Goal: Task Accomplishment & Management: Manage account settings

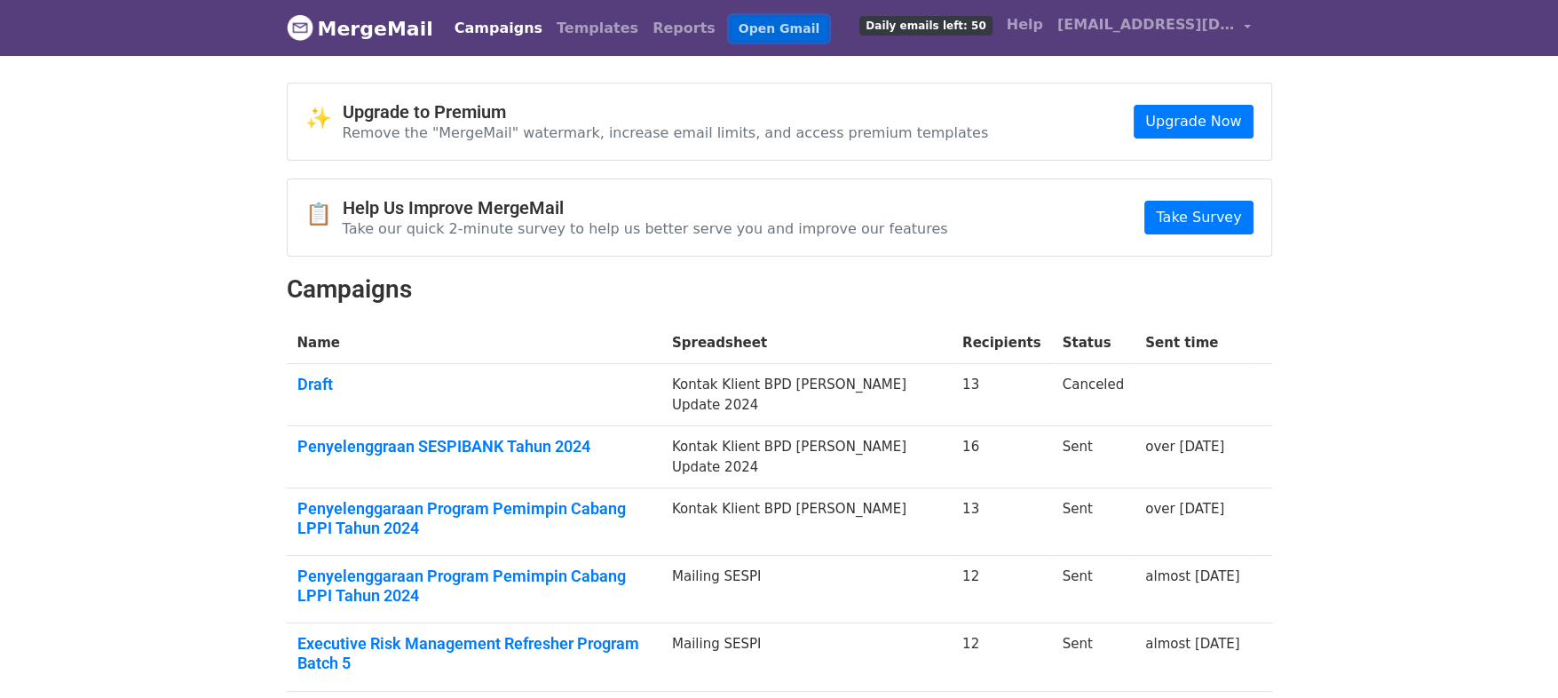
click at [730, 27] on link "Open Gmail" at bounding box center [779, 29] width 99 height 26
click at [730, 32] on link "Open Gmail" at bounding box center [779, 29] width 99 height 26
click at [730, 17] on link "Open Gmail" at bounding box center [779, 29] width 99 height 26
click at [1196, 109] on link "Upgrade Now" at bounding box center [1192, 122] width 119 height 34
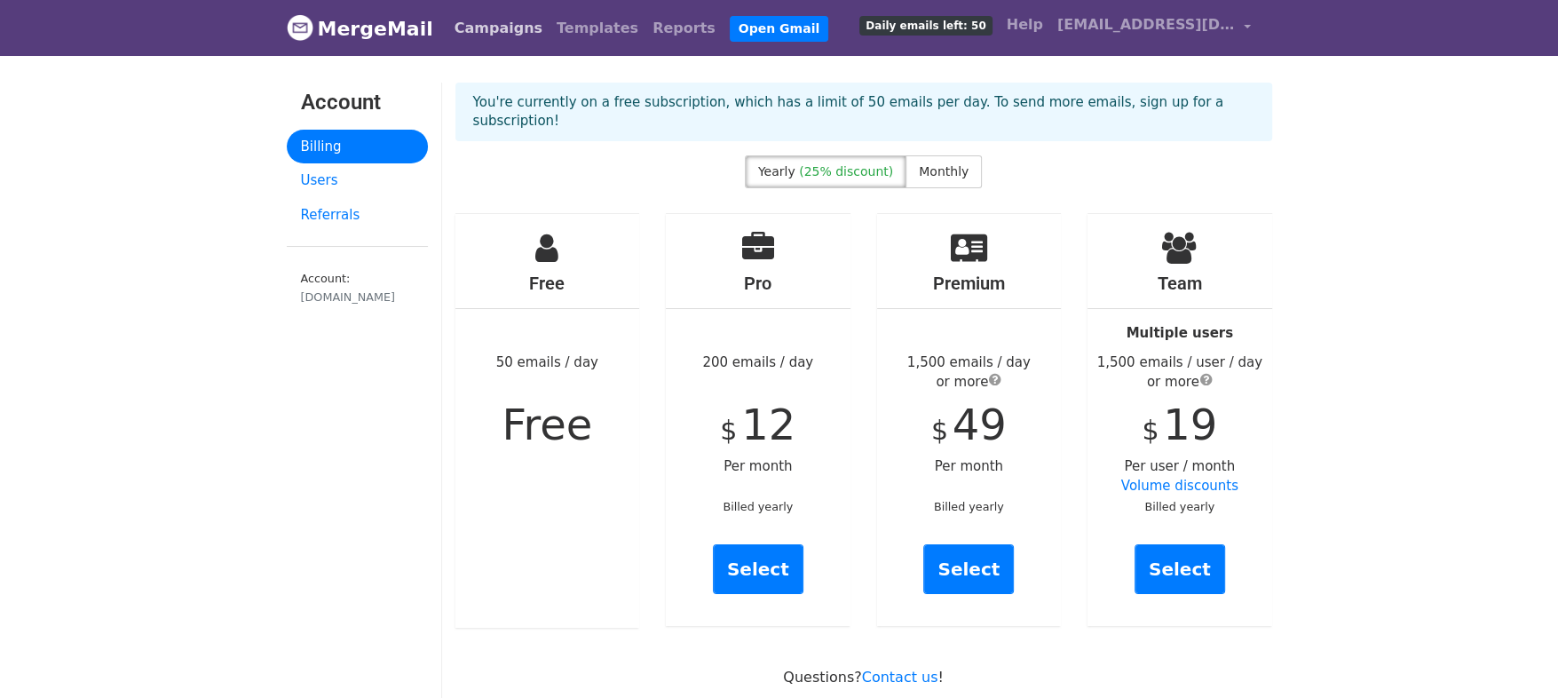
click at [447, 26] on link "Campaigns" at bounding box center [498, 29] width 102 height 36
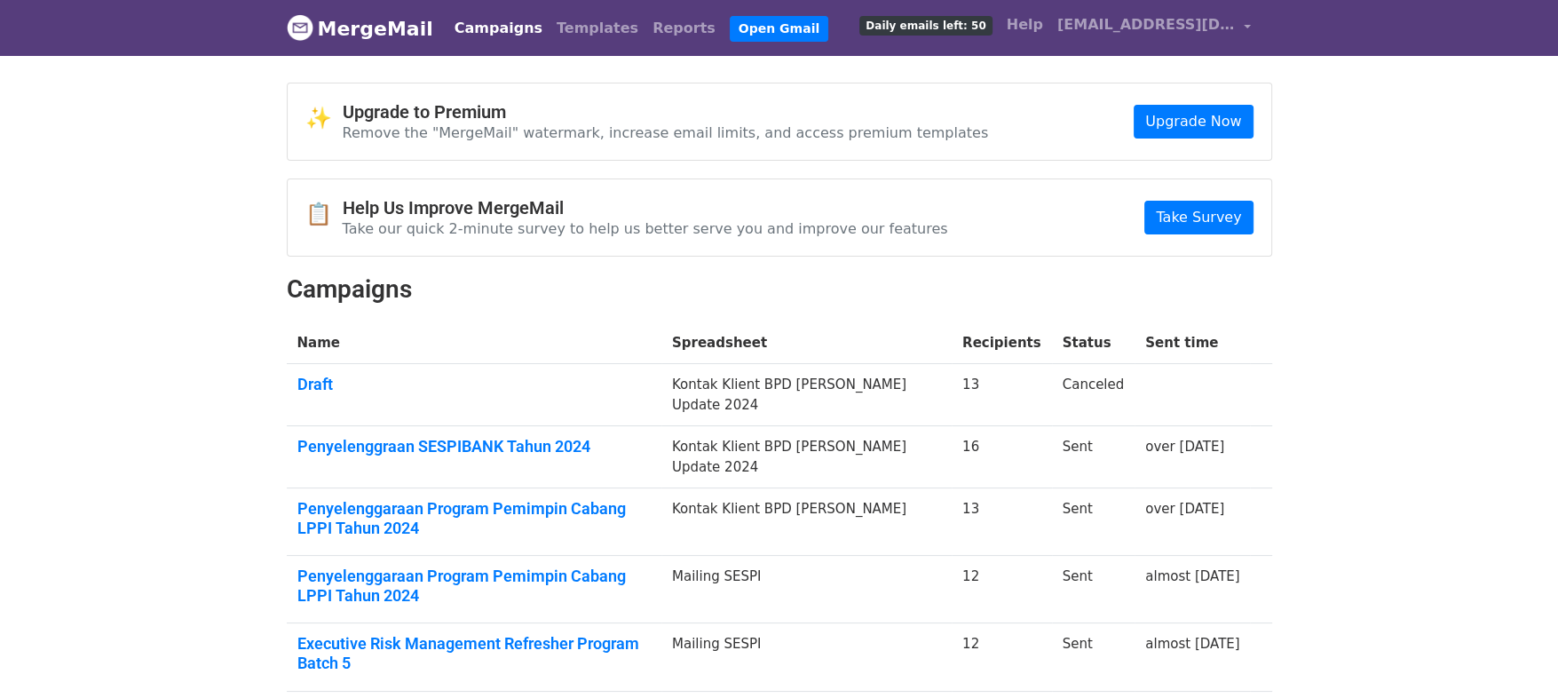
click at [1213, 194] on div "📋 Help Us Improve MergeMail Take our quick 2-minute survey to help us better se…" at bounding box center [779, 217] width 983 height 76
click at [1214, 213] on link "Take Survey" at bounding box center [1198, 218] width 108 height 34
click at [1207, 29] on span "[EMAIL_ADDRESS][DOMAIN_NAME]" at bounding box center [1146, 24] width 178 height 21
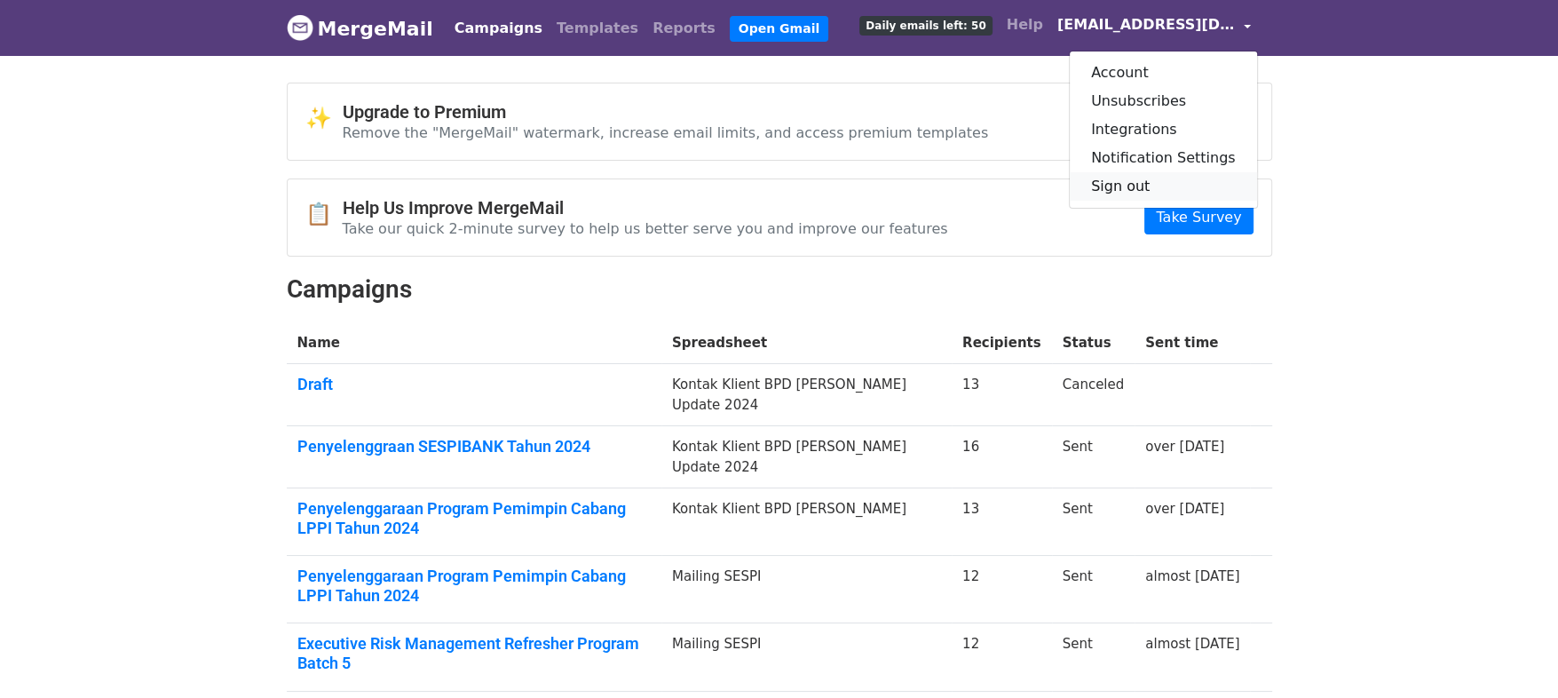
click at [1148, 193] on link "Sign out" at bounding box center [1162, 186] width 187 height 28
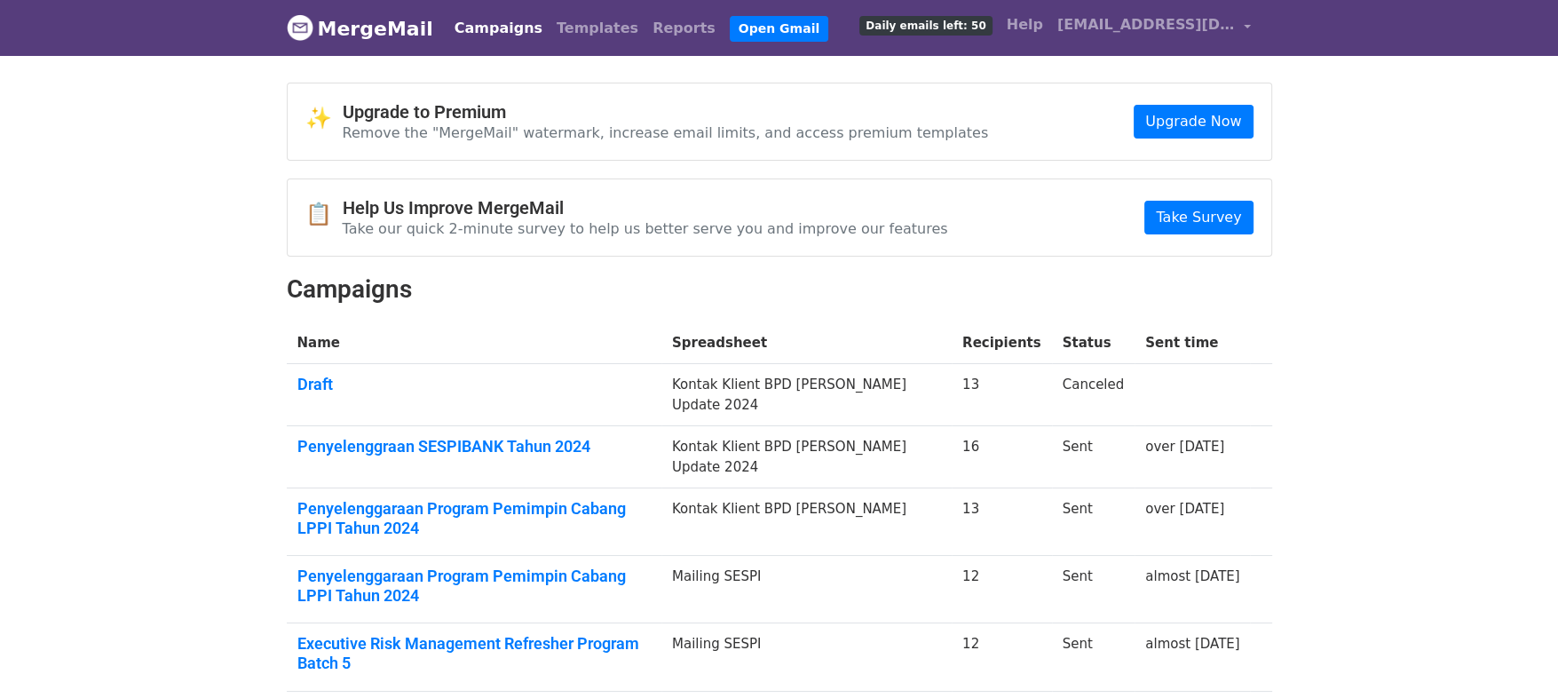
click at [103, 351] on body "MergeMail Campaigns Templates Reports Open Gmail Daily emails left: 50 Help [EM…" at bounding box center [779, 554] width 1558 height 1108
click at [1172, 19] on span "[EMAIL_ADDRESS][DOMAIN_NAME]" at bounding box center [1146, 24] width 178 height 21
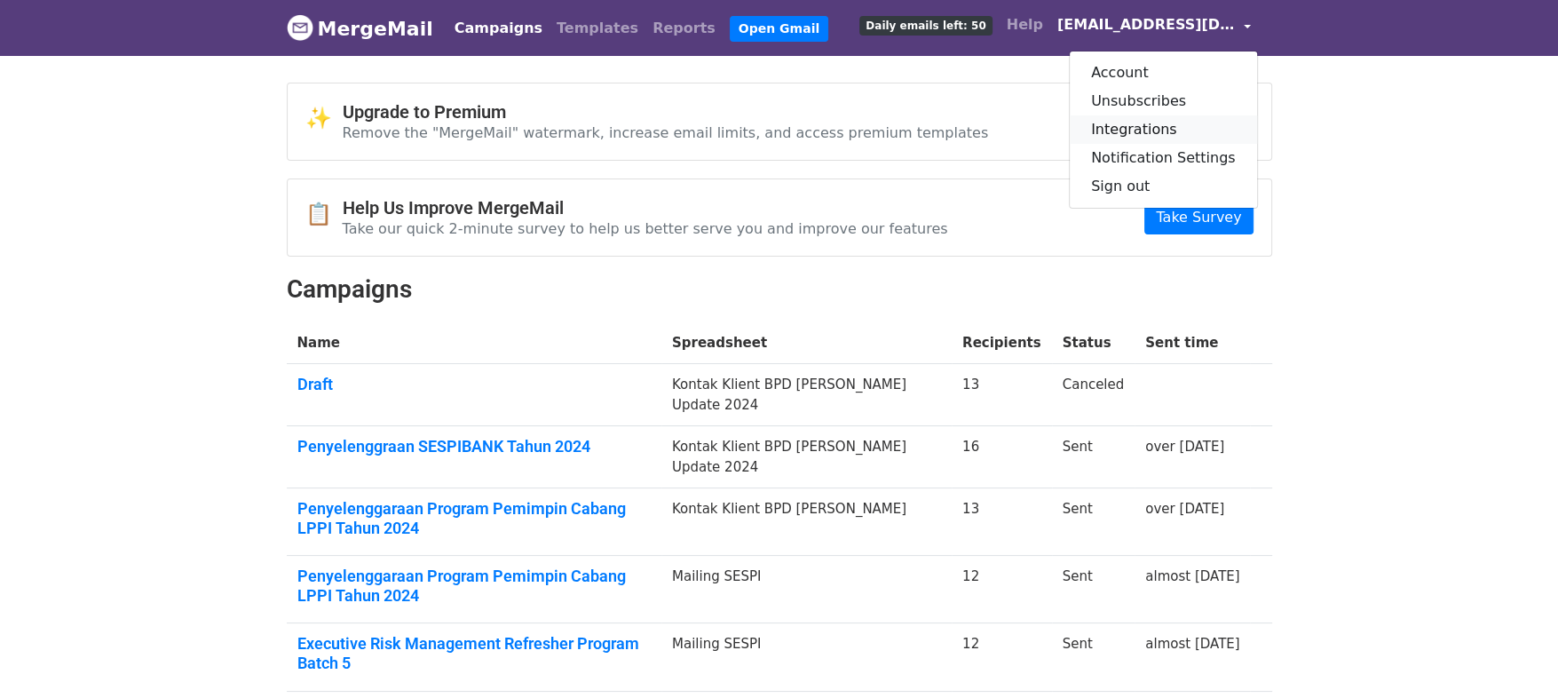
click at [1143, 129] on link "Integrations" at bounding box center [1162, 129] width 187 height 28
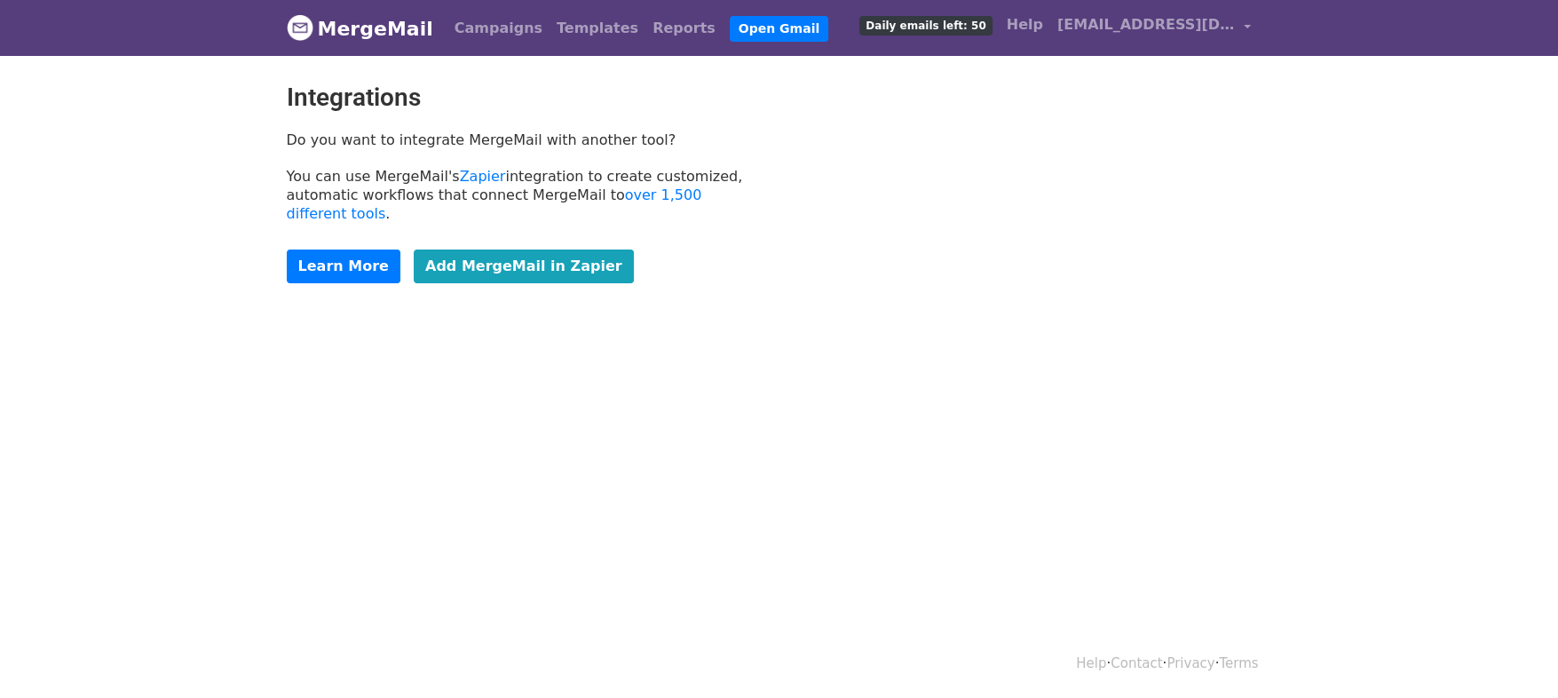
click at [383, 33] on link "MergeMail" at bounding box center [360, 28] width 146 height 37
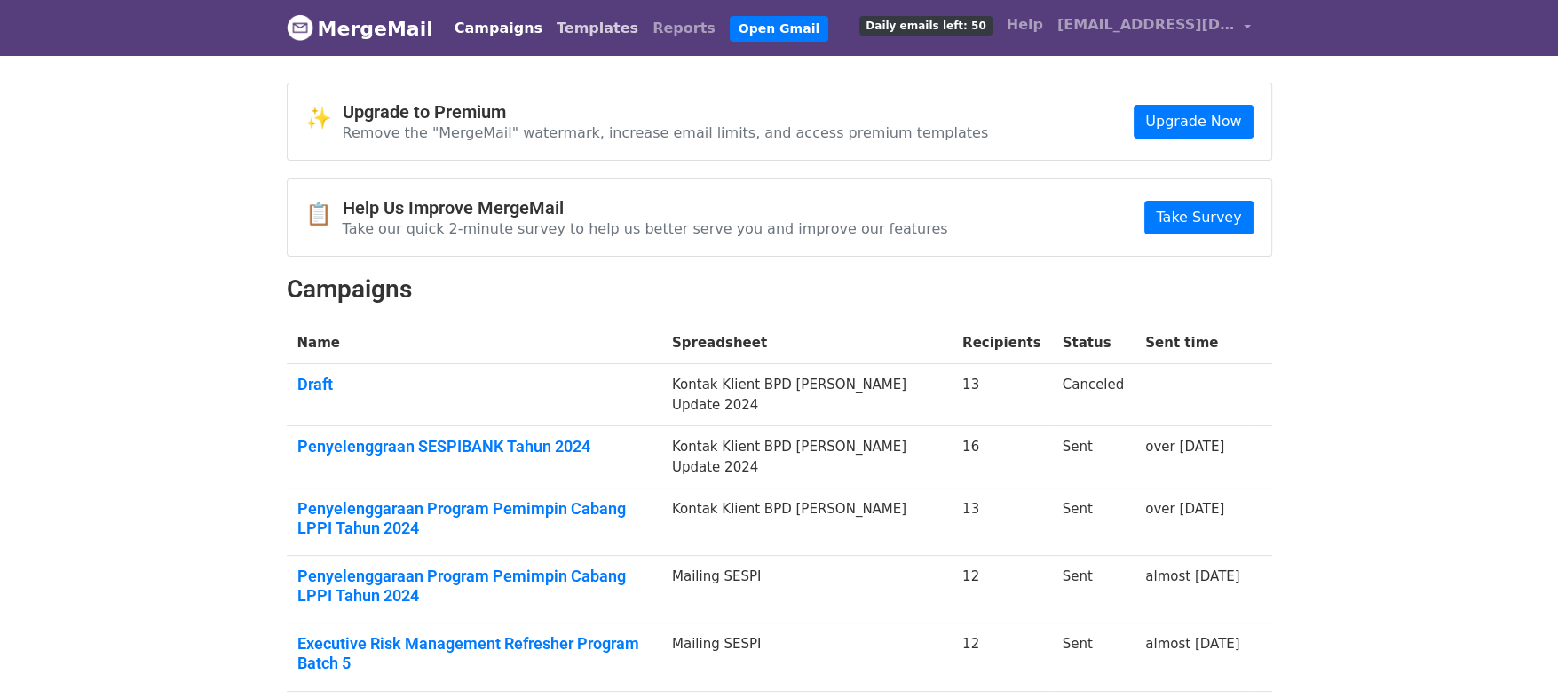
click at [555, 16] on link "Templates" at bounding box center [597, 29] width 96 height 36
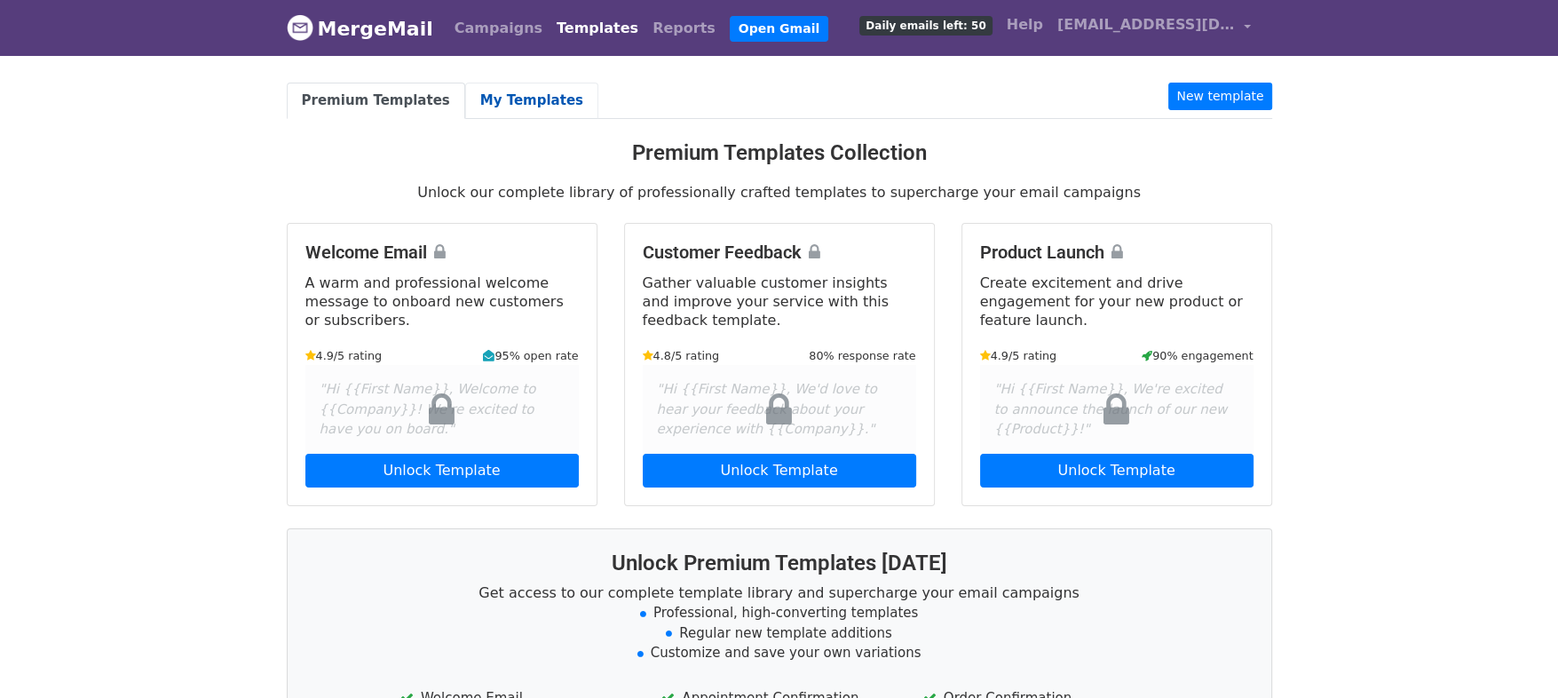
click at [517, 101] on link "My Templates" at bounding box center [531, 101] width 133 height 36
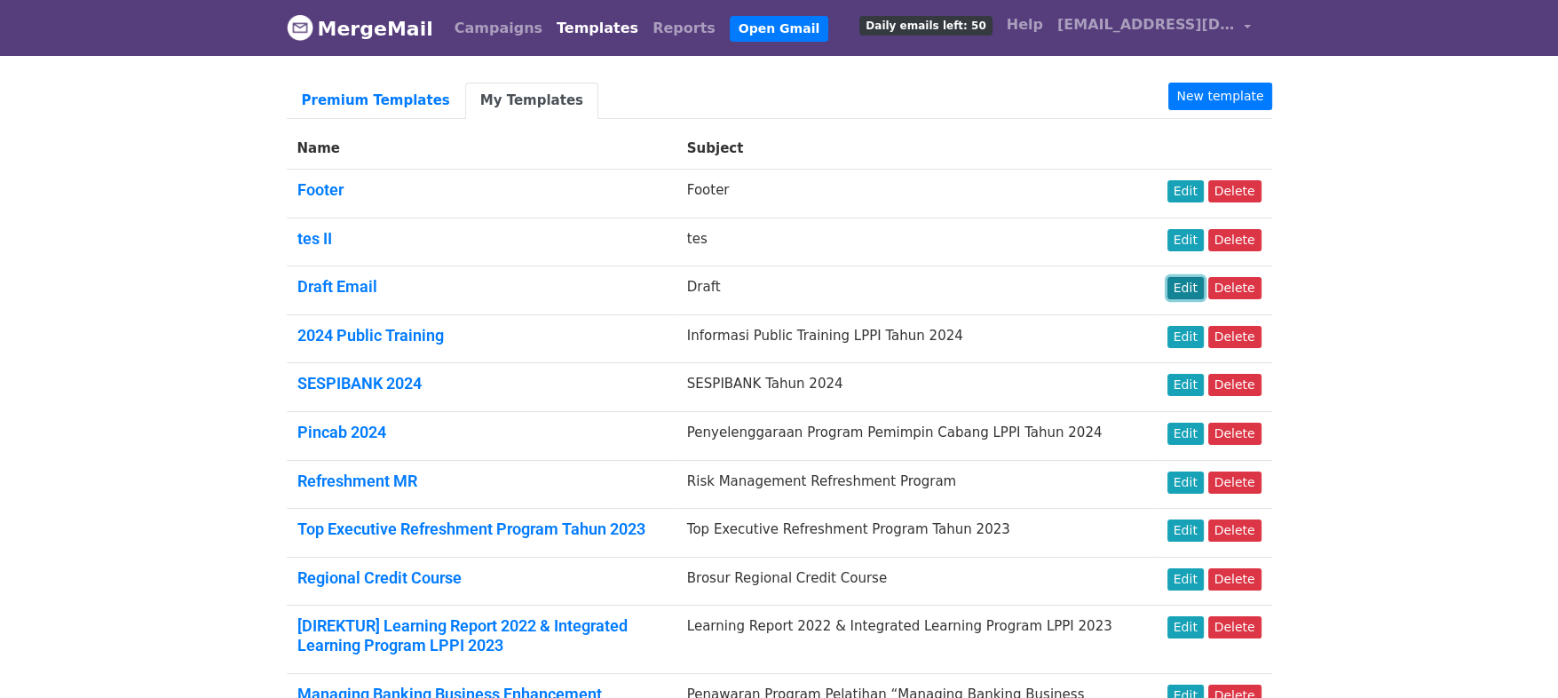
click at [1181, 286] on link "Edit" at bounding box center [1185, 288] width 36 height 22
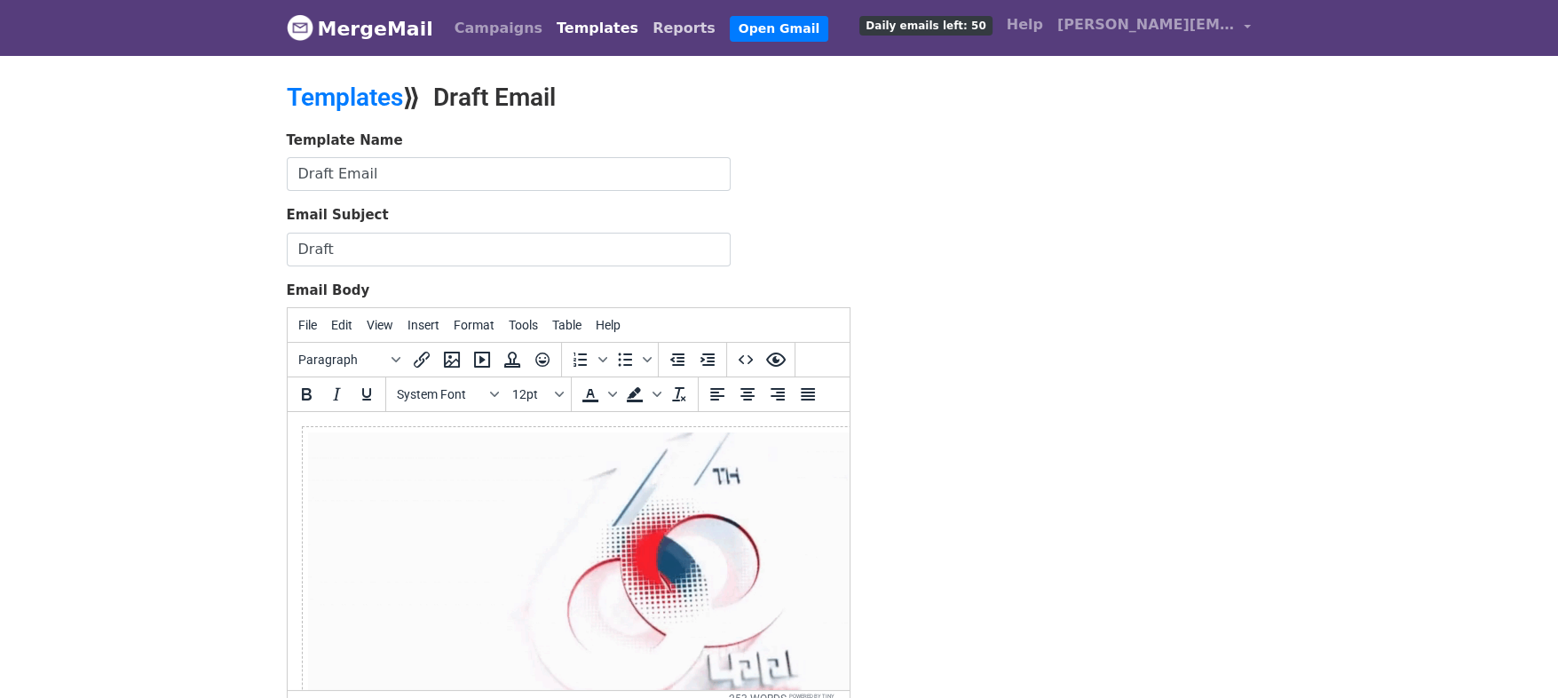
click at [645, 26] on link "Reports" at bounding box center [683, 29] width 77 height 36
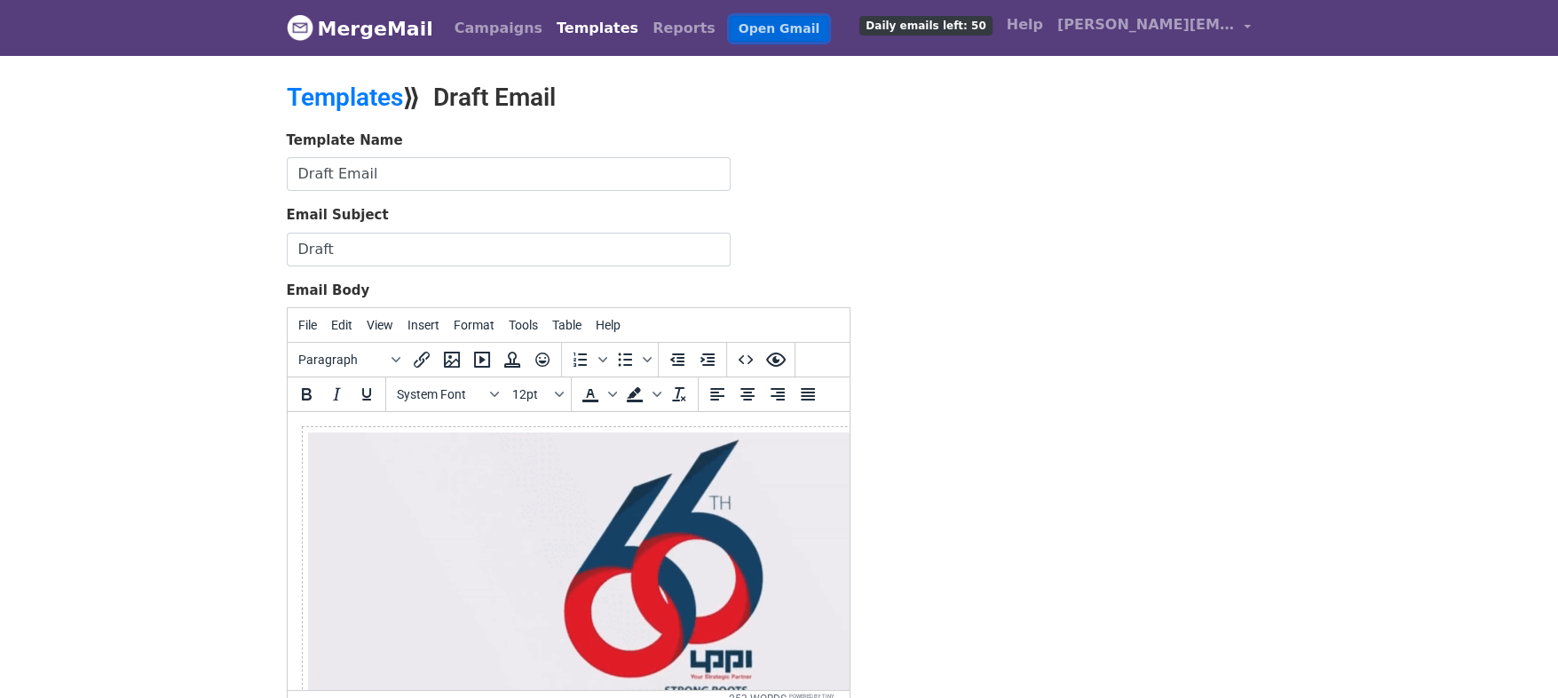
click at [730, 28] on link "Open Gmail" at bounding box center [779, 29] width 99 height 26
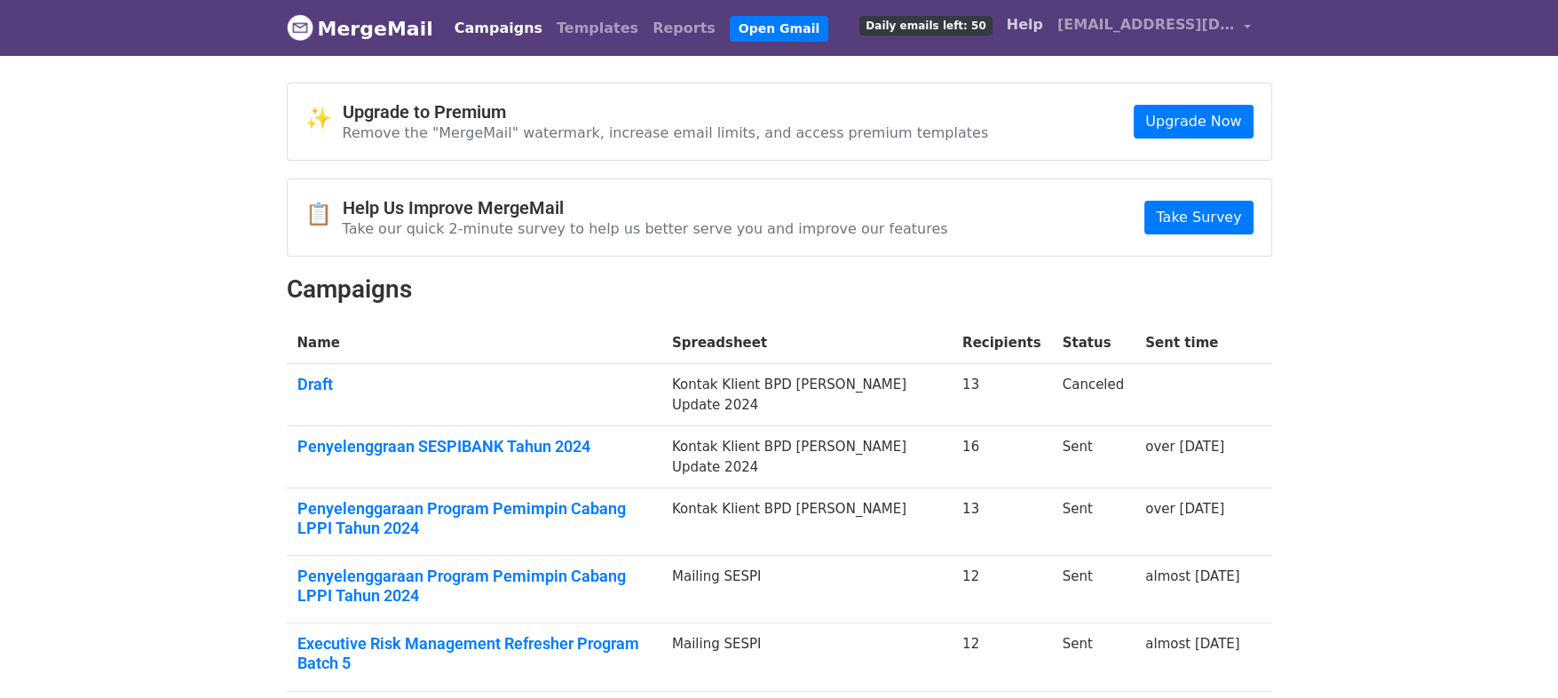
click at [1050, 9] on link "Help" at bounding box center [1024, 25] width 51 height 36
click at [730, 33] on link "Open Gmail" at bounding box center [779, 29] width 99 height 26
click at [1195, 23] on span "[EMAIL_ADDRESS][DOMAIN_NAME]" at bounding box center [1146, 24] width 178 height 21
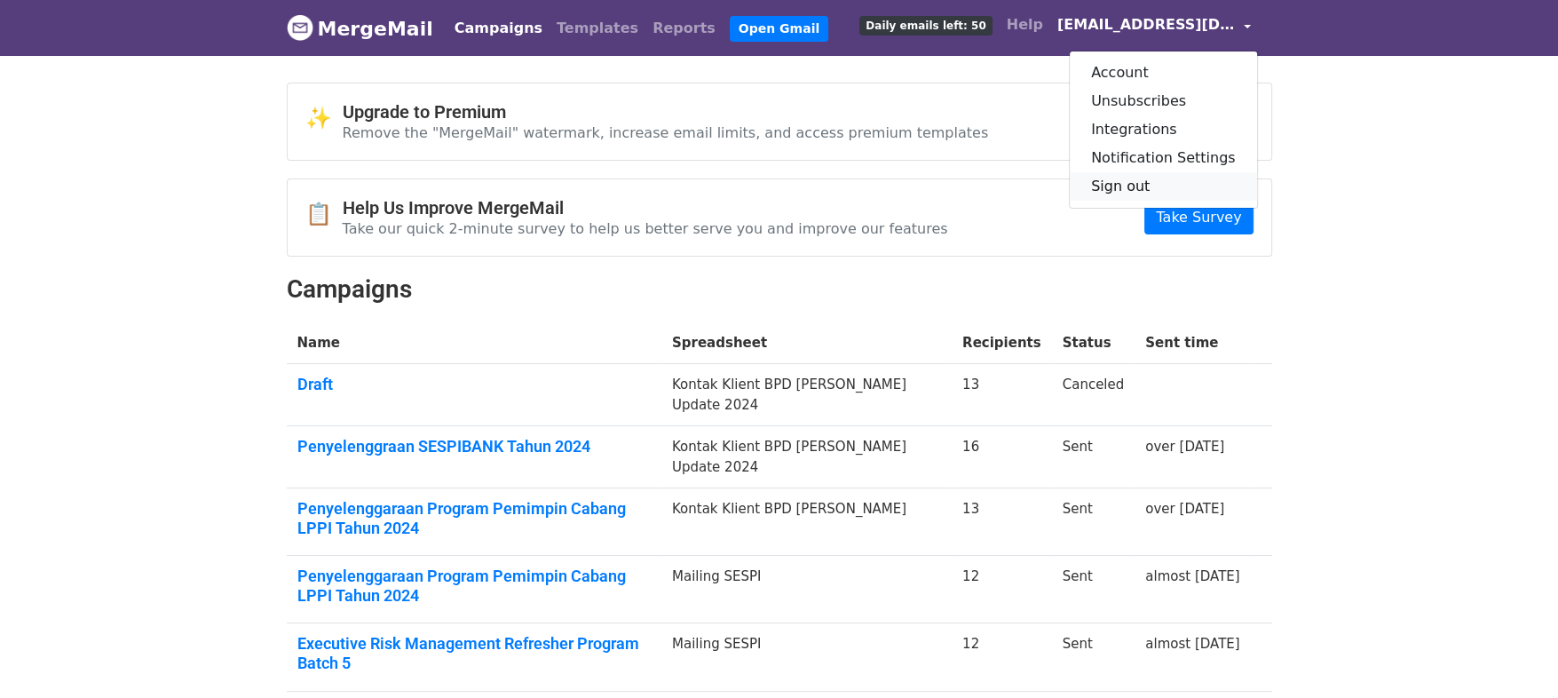
click at [1154, 185] on link "Sign out" at bounding box center [1162, 186] width 187 height 28
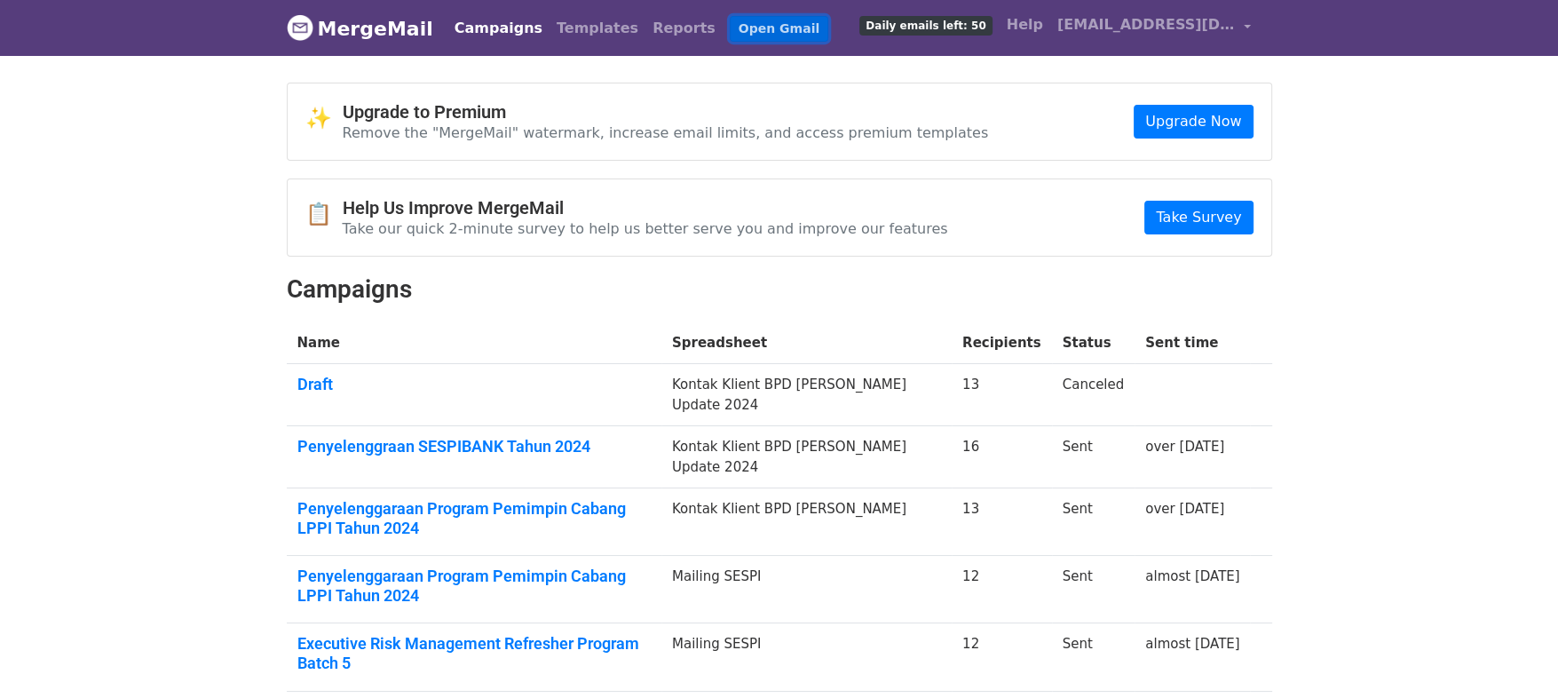
click at [730, 18] on link "Open Gmail" at bounding box center [779, 29] width 99 height 26
click at [730, 31] on link "Open Gmail" at bounding box center [779, 29] width 99 height 26
click at [554, 31] on link "Templates" at bounding box center [597, 29] width 96 height 36
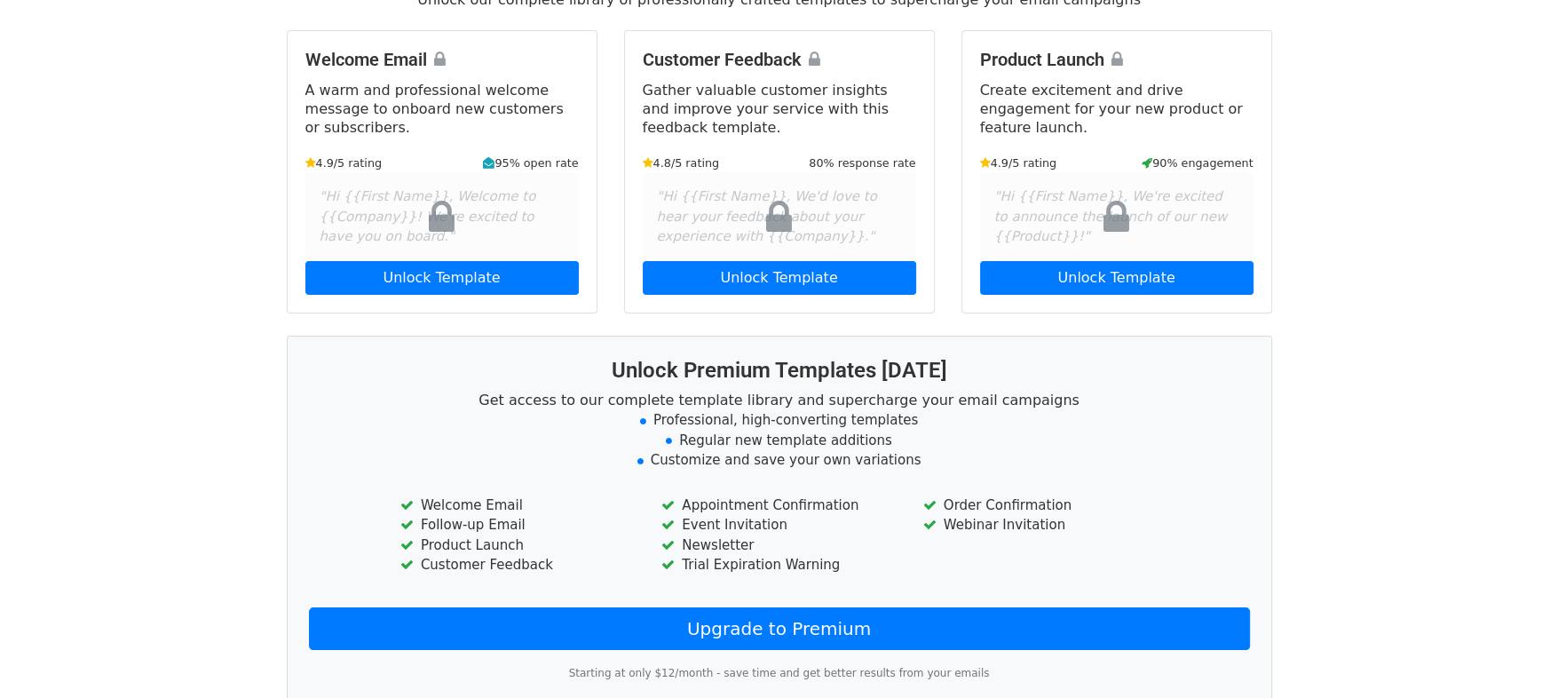
scroll to position [193, 0]
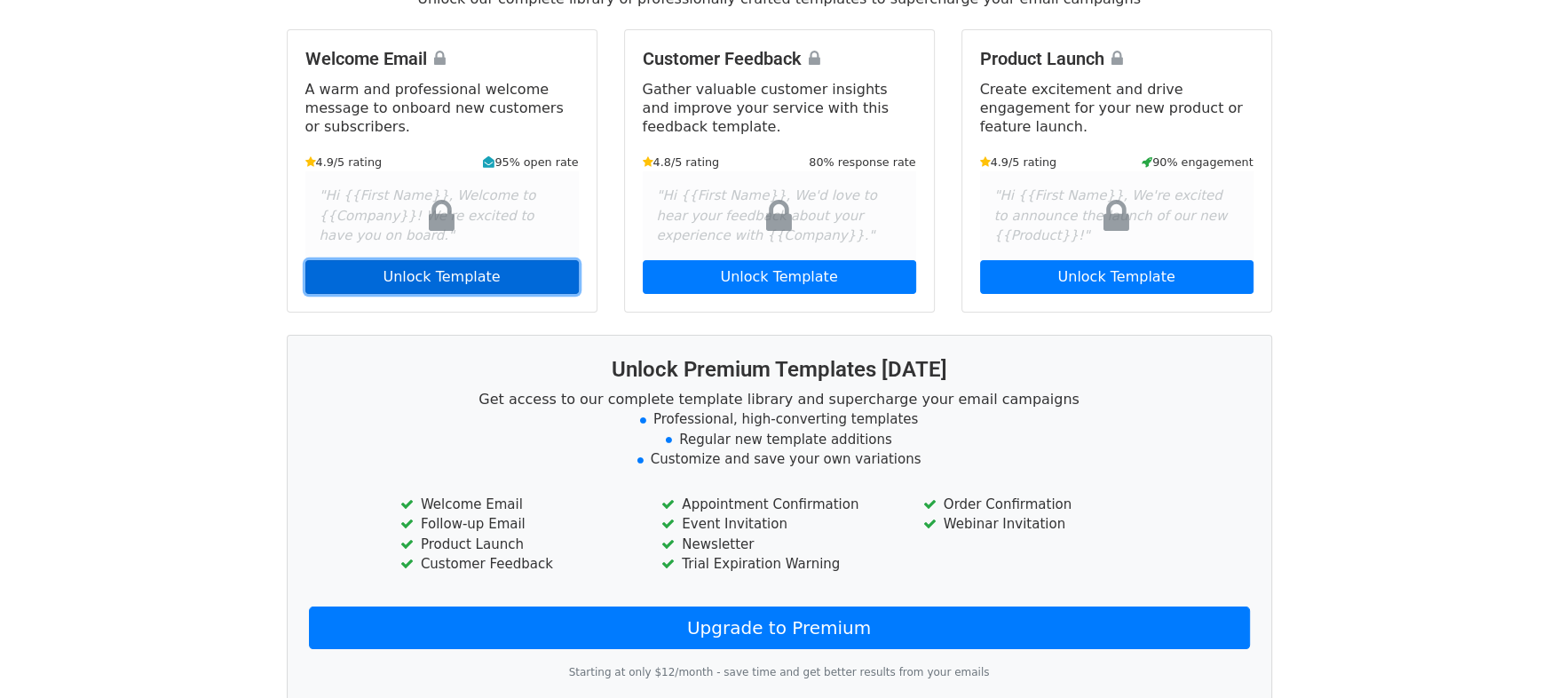
click at [475, 275] on link "Unlock Template" at bounding box center [441, 277] width 273 height 34
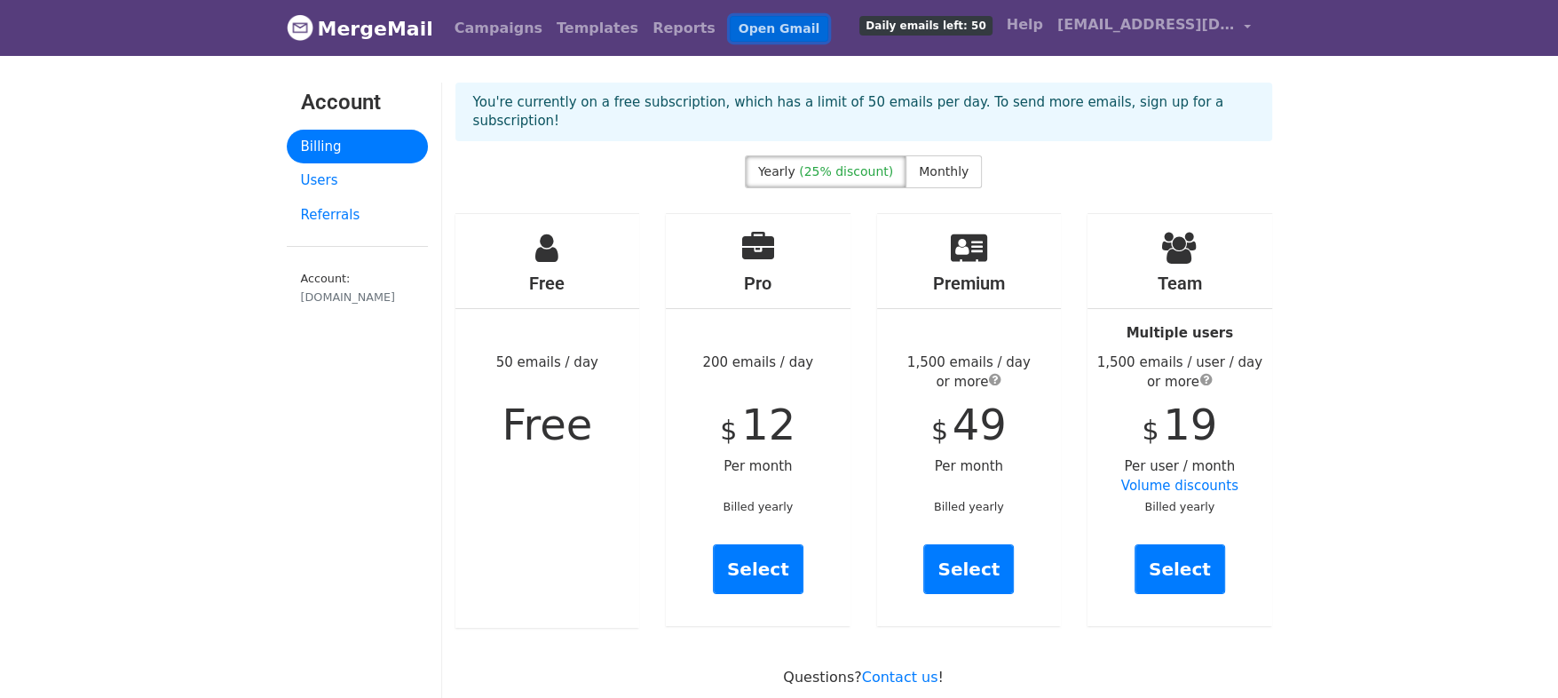
click at [730, 28] on link "Open Gmail" at bounding box center [779, 29] width 99 height 26
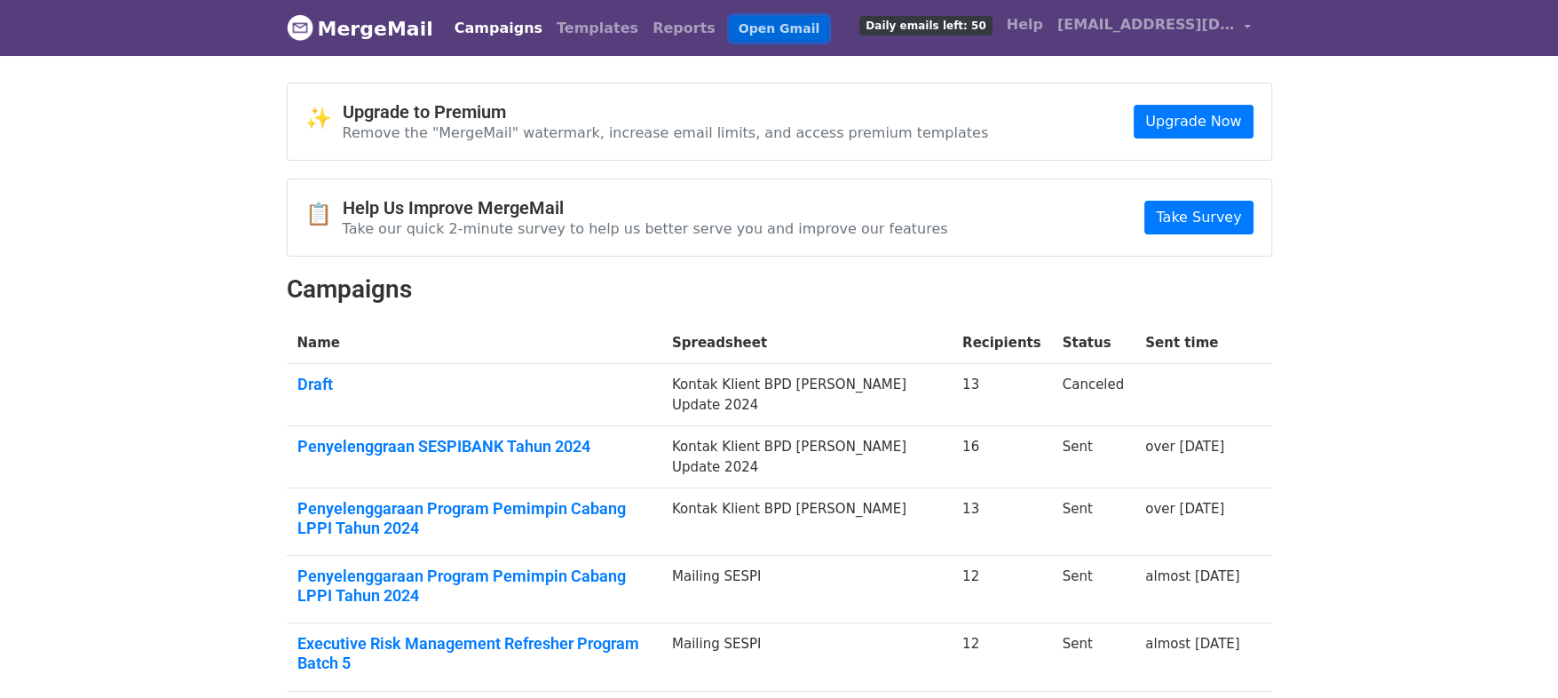
click at [731, 22] on link "Open Gmail" at bounding box center [779, 29] width 99 height 26
click at [1185, 33] on span "[EMAIL_ADDRESS][DOMAIN_NAME]" at bounding box center [1146, 24] width 178 height 21
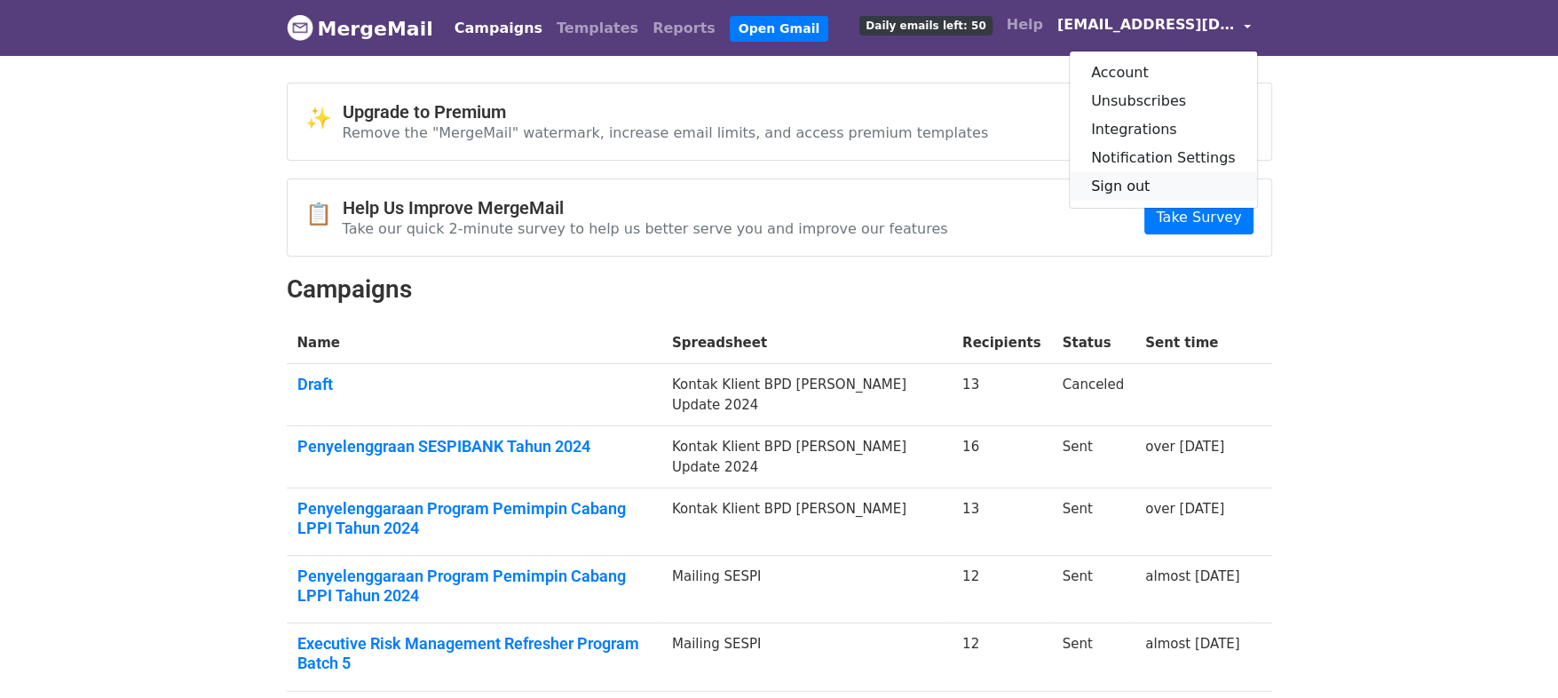
click at [1147, 182] on link "Sign out" at bounding box center [1162, 186] width 187 height 28
